Goal: Navigation & Orientation: Locate item on page

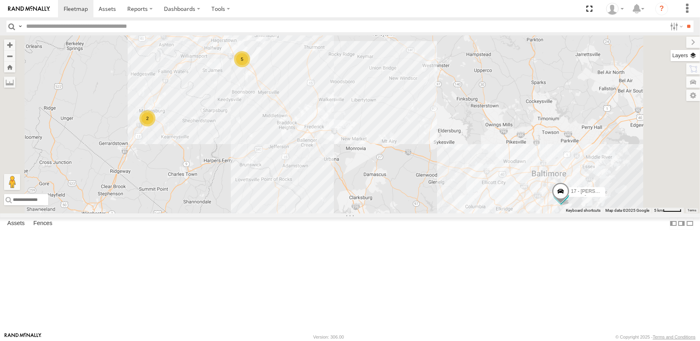
click at [692, 56] on label at bounding box center [685, 55] width 29 height 11
click at [0, 0] on span "Overlays" at bounding box center [0, 0] width 0 height 0
click at [0, 0] on span "Traffic" at bounding box center [0, 0] width 0 height 0
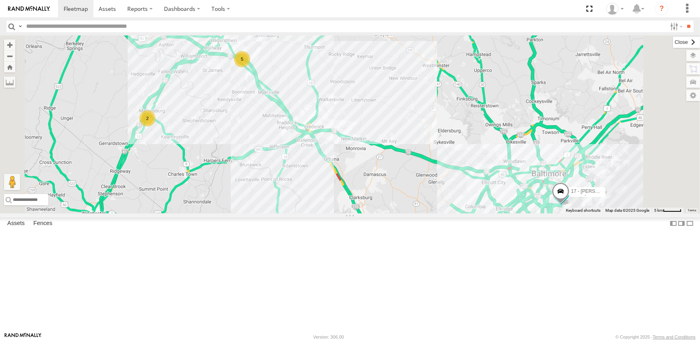
click at [673, 39] on label at bounding box center [686, 42] width 27 height 11
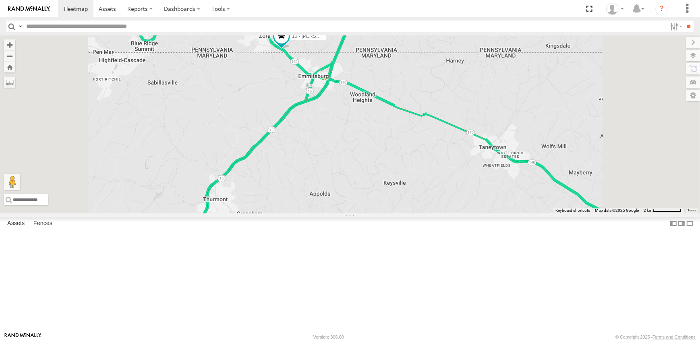
drag, startPoint x: 441, startPoint y: 64, endPoint x: 436, endPoint y: 186, distance: 121.8
click at [436, 186] on div "19 - [PERSON_NAME] 09N - [PERSON_NAME] 17 - [PERSON_NAME] 10 - [PERSON_NAME]" at bounding box center [350, 124] width 700 height 178
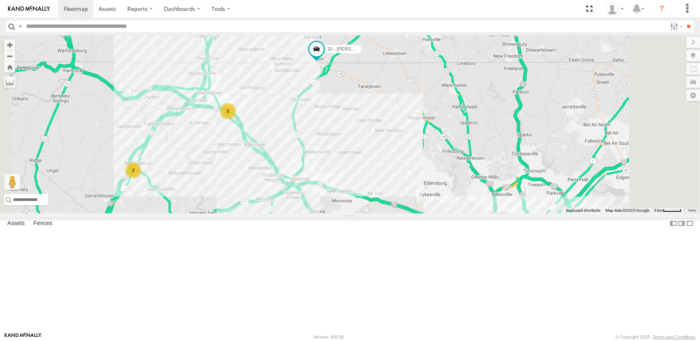
drag, startPoint x: 469, startPoint y: 253, endPoint x: 465, endPoint y: 215, distance: 38.5
click at [465, 214] on div "19 - [PERSON_NAME] 09N - [PERSON_NAME] 17 - [PERSON_NAME] 10 - [PERSON_NAME] 2 5" at bounding box center [350, 124] width 700 height 178
